Goal: Find specific page/section: Find specific page/section

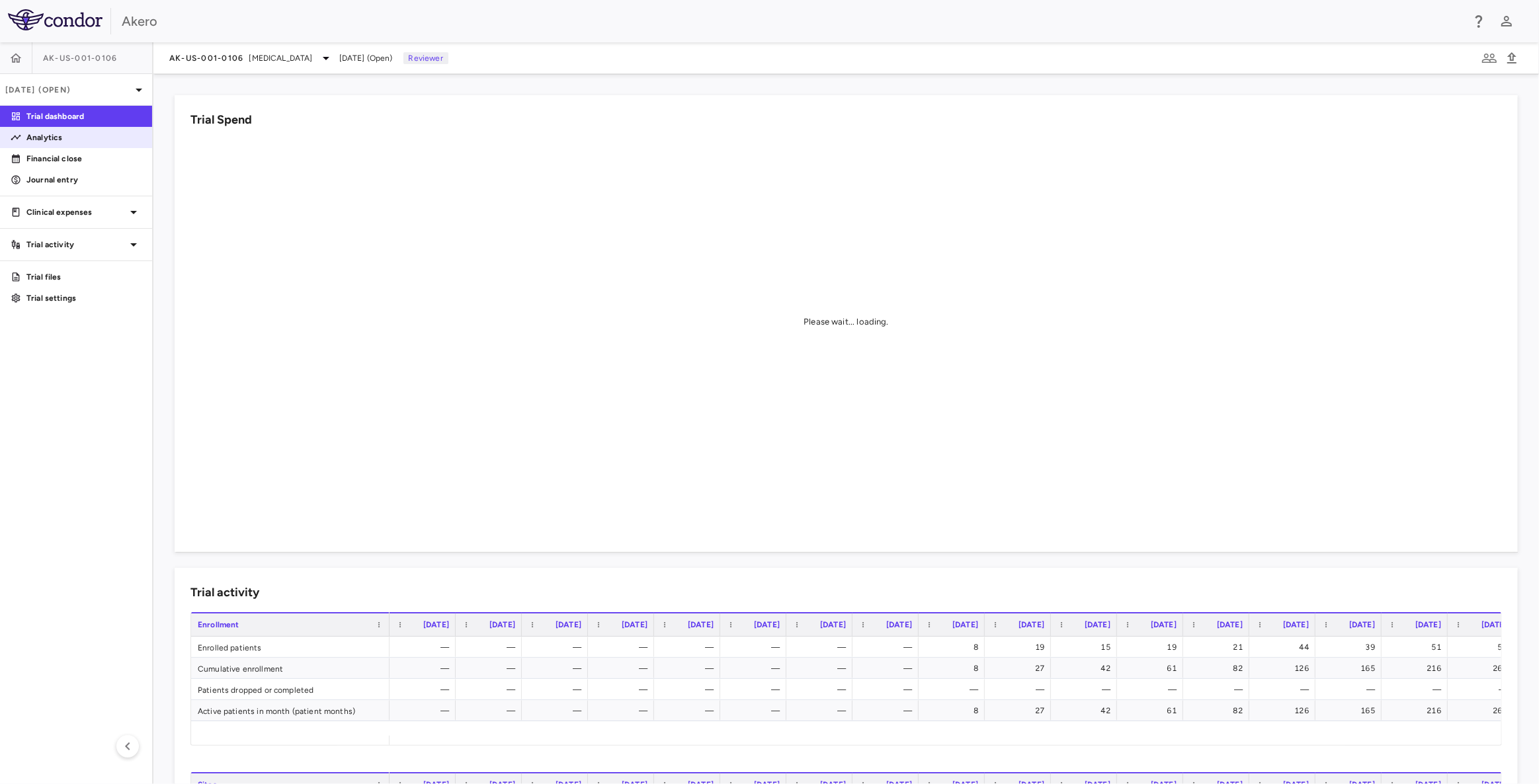
click at [65, 137] on p "Analytics" at bounding box center [83, 138] width 115 height 12
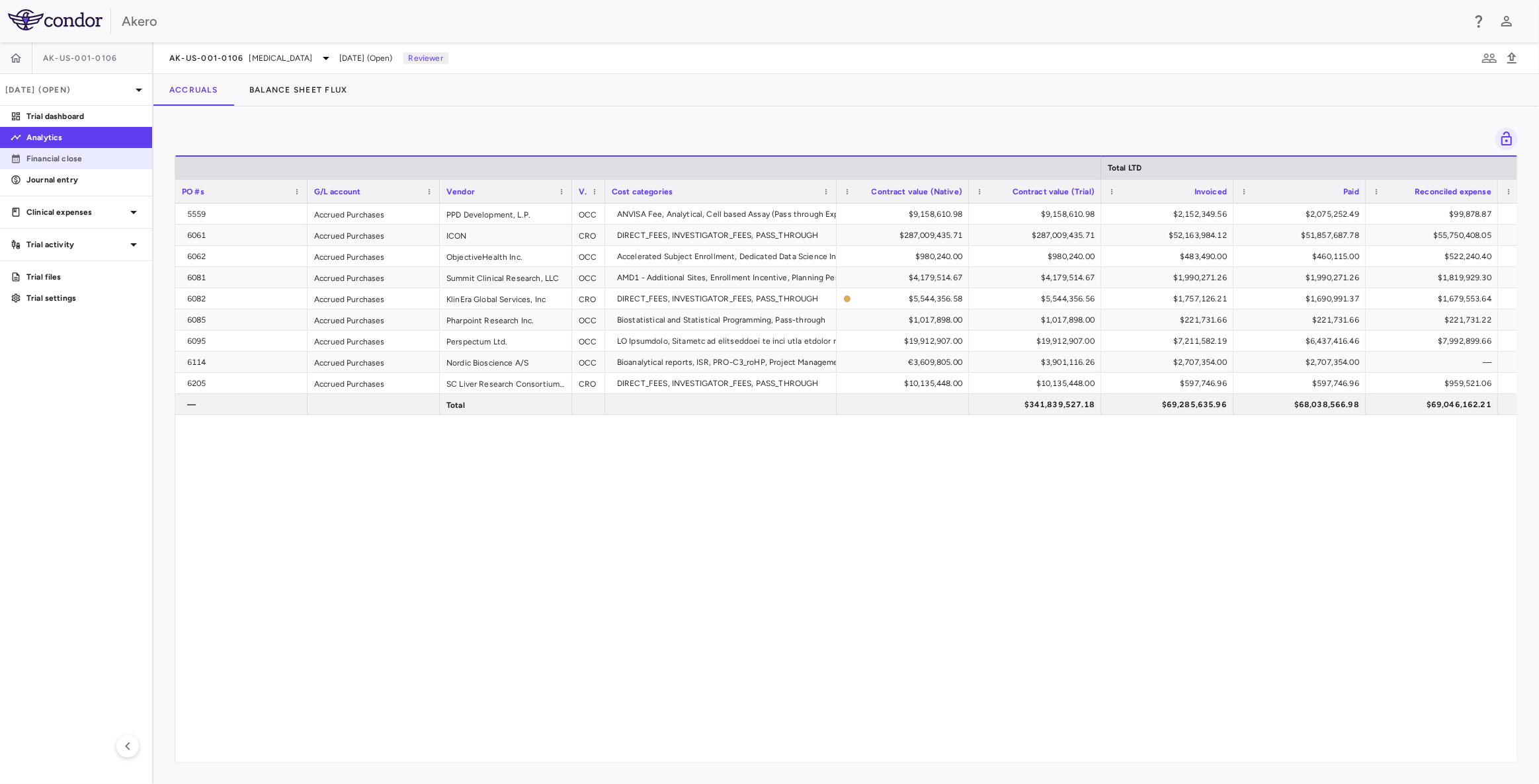
click at [54, 161] on p "Financial close" at bounding box center [83, 158] width 115 height 12
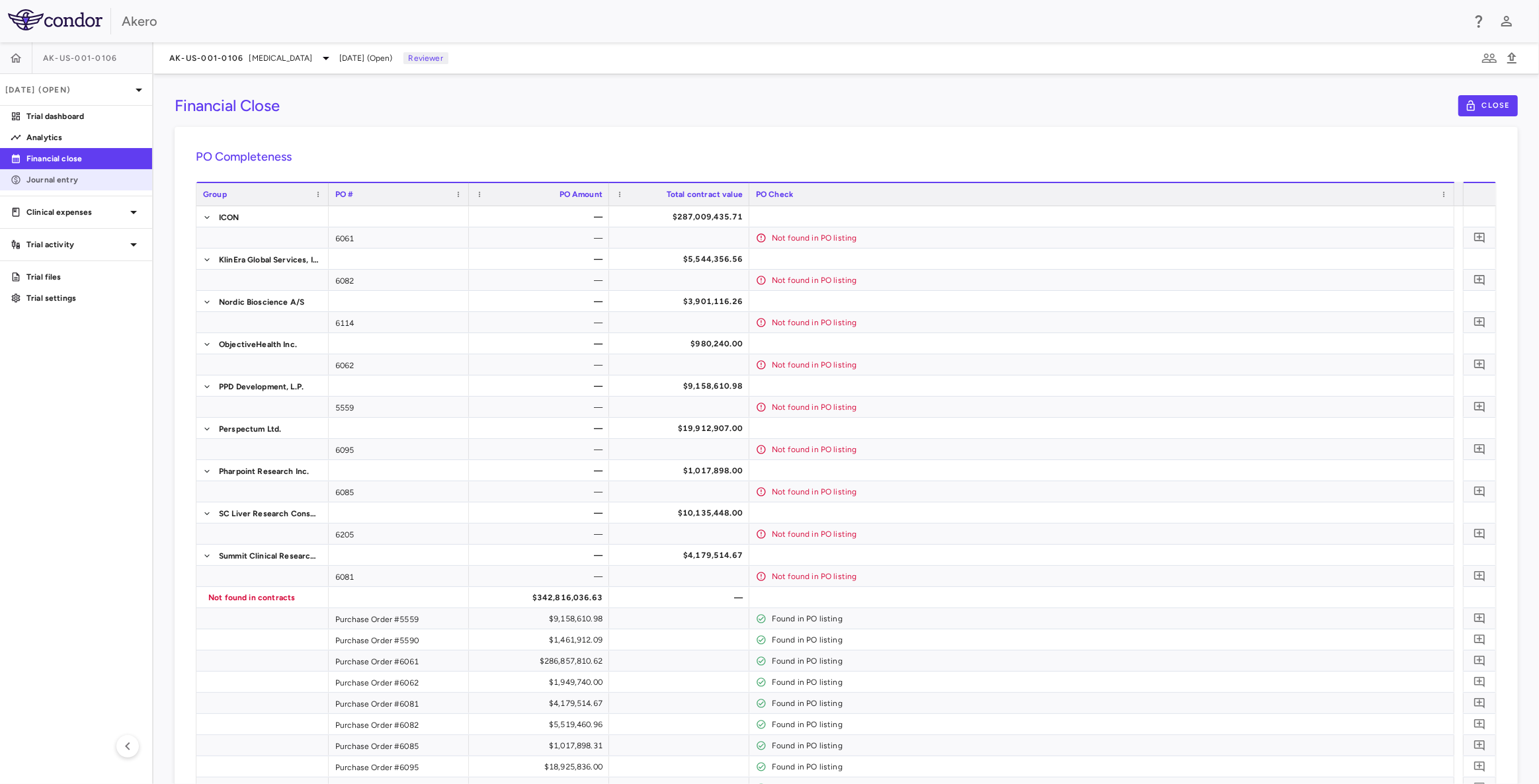
click at [80, 179] on p "Journal entry" at bounding box center [83, 180] width 115 height 12
